Goal: Navigation & Orientation: Understand site structure

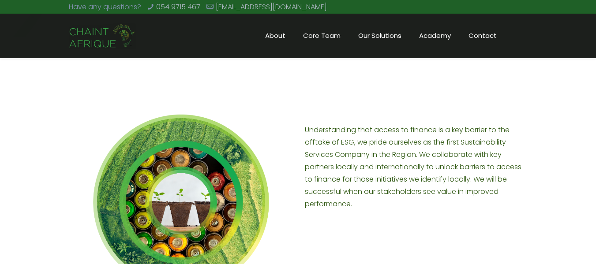
scroll to position [807, 0]
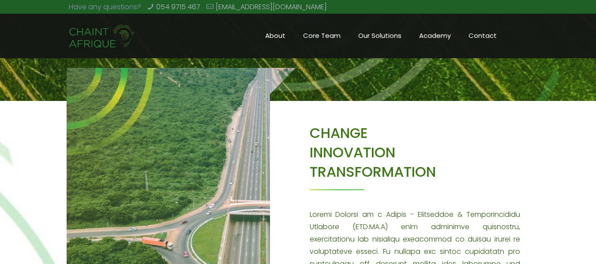
scroll to position [343, 0]
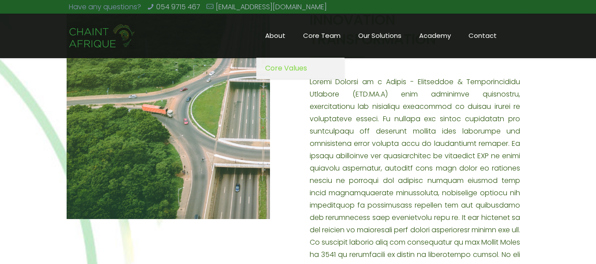
click at [276, 36] on span "About" at bounding box center [275, 35] width 38 height 13
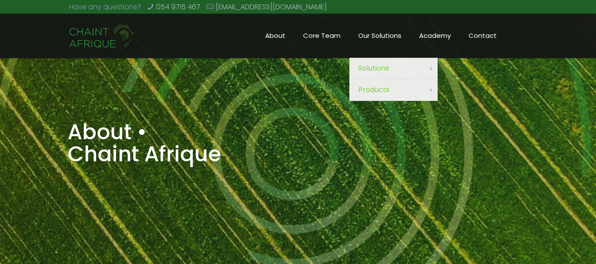
click at [396, 34] on span "Our Solutions" at bounding box center [379, 35] width 61 height 13
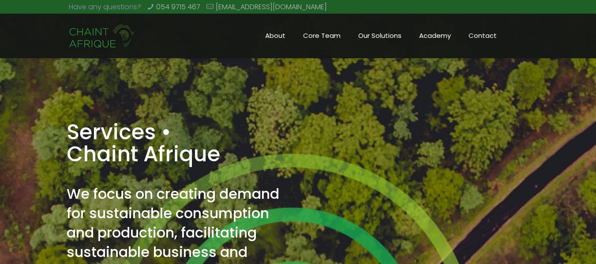
click at [327, 34] on span "Core Team" at bounding box center [321, 35] width 55 height 13
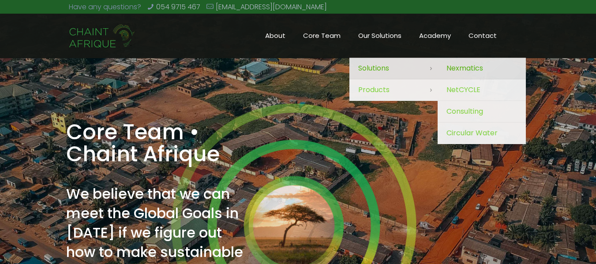
click at [454, 70] on span "Nexmatics" at bounding box center [465, 68] width 37 height 12
